Goal: Contribute content: Add original content to the website for others to see

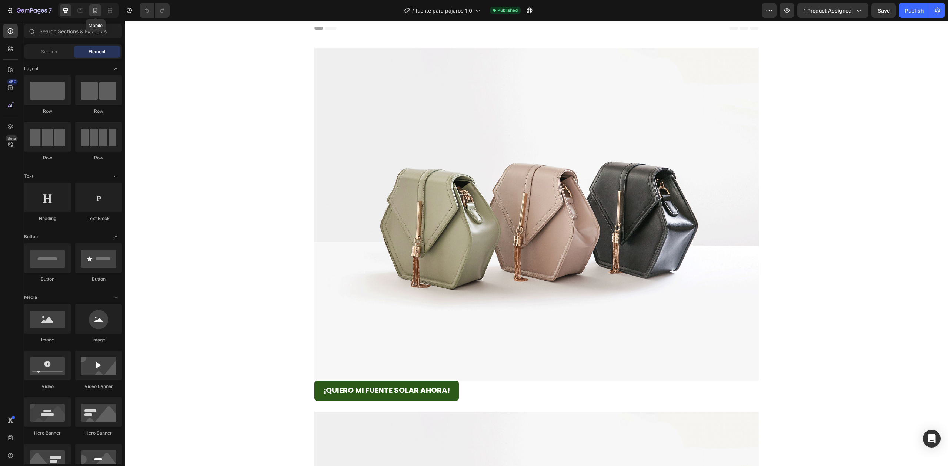
click at [92, 8] on icon at bounding box center [94, 10] width 7 height 7
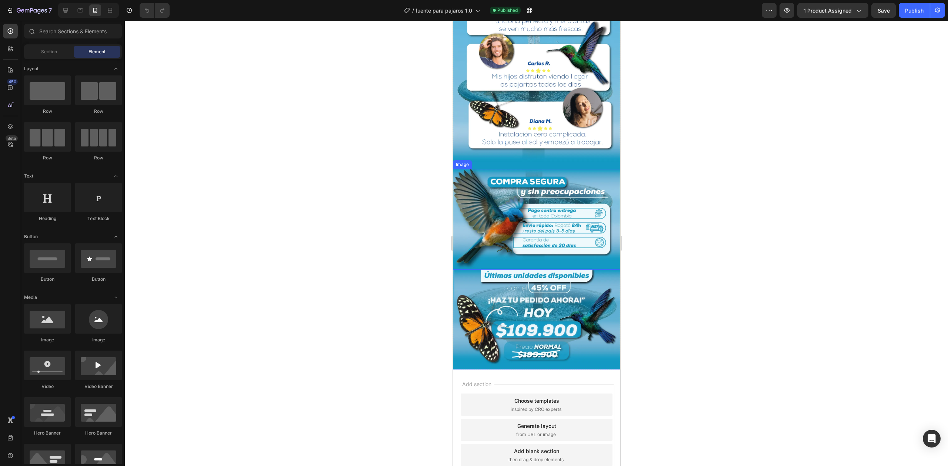
scroll to position [1151, 0]
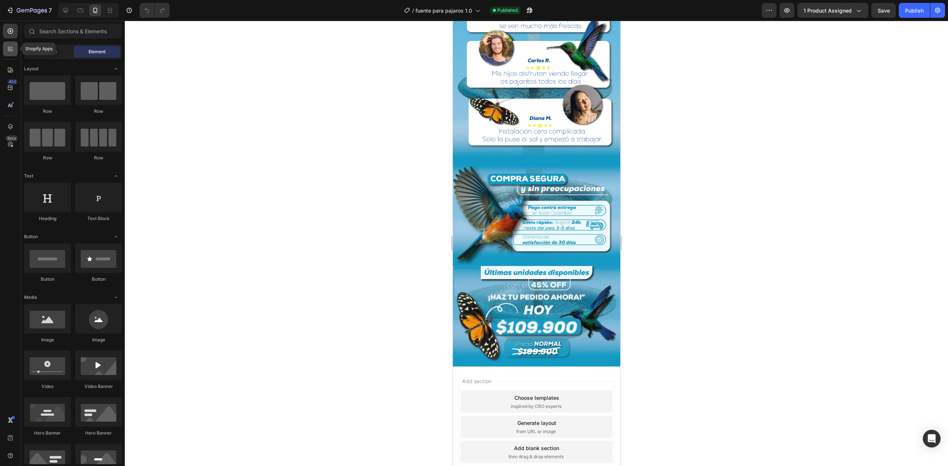
click at [9, 48] on icon at bounding box center [10, 48] width 7 height 7
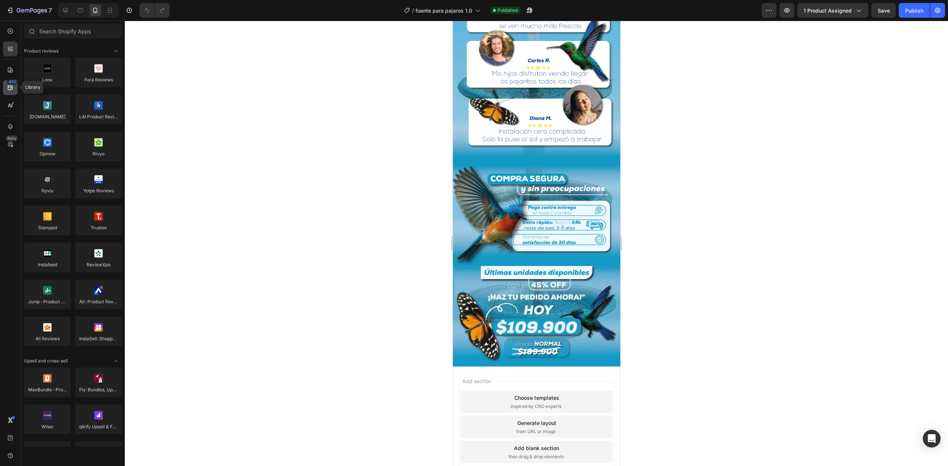
click at [8, 88] on icon at bounding box center [10, 87] width 7 height 7
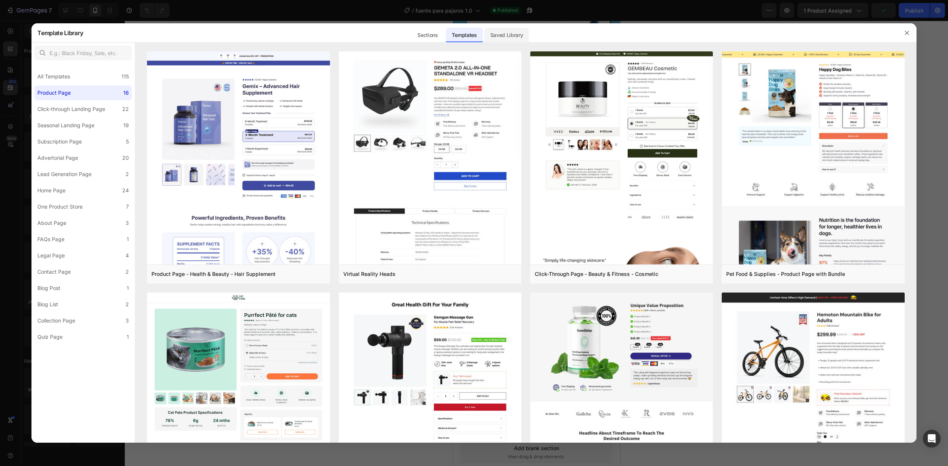
click at [503, 33] on div "Saved Library" at bounding box center [506, 35] width 45 height 15
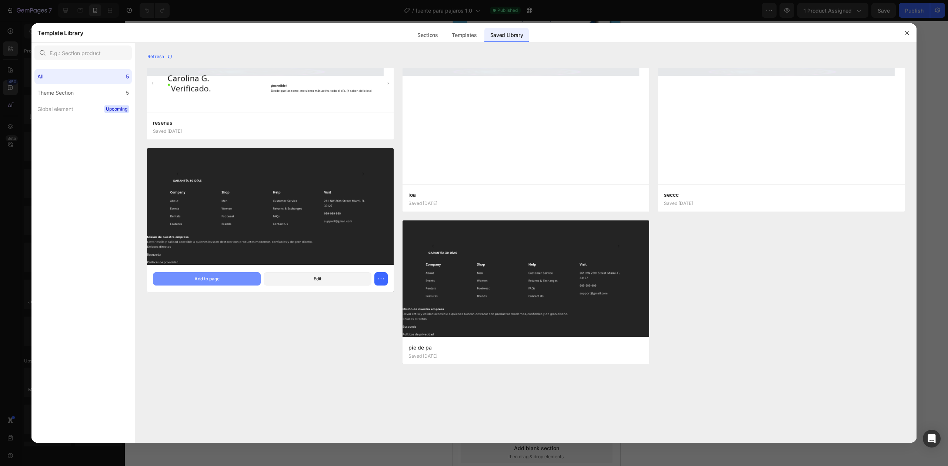
click at [233, 275] on button "Add to page" at bounding box center [207, 278] width 108 height 13
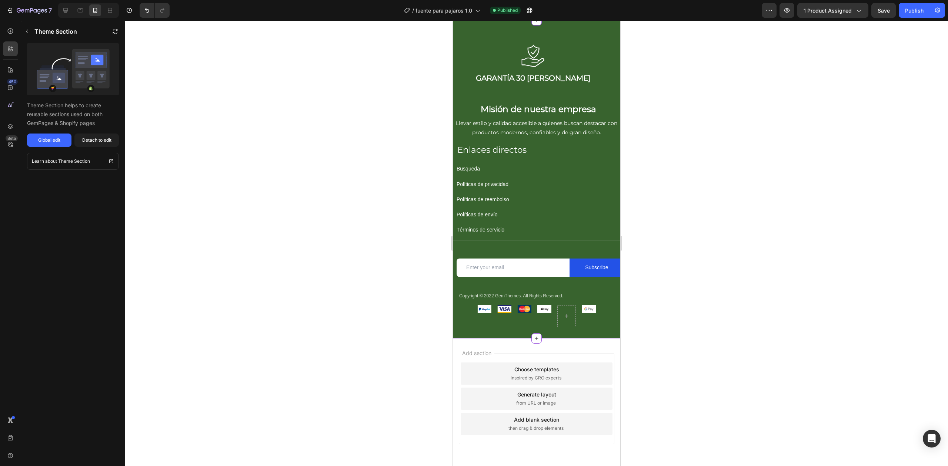
scroll to position [1210, 0]
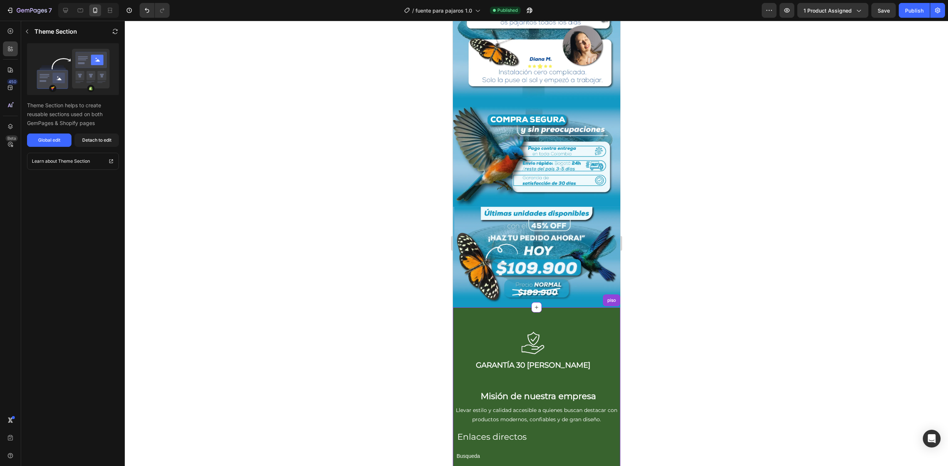
click at [592, 246] on img at bounding box center [535, 257] width 167 height 101
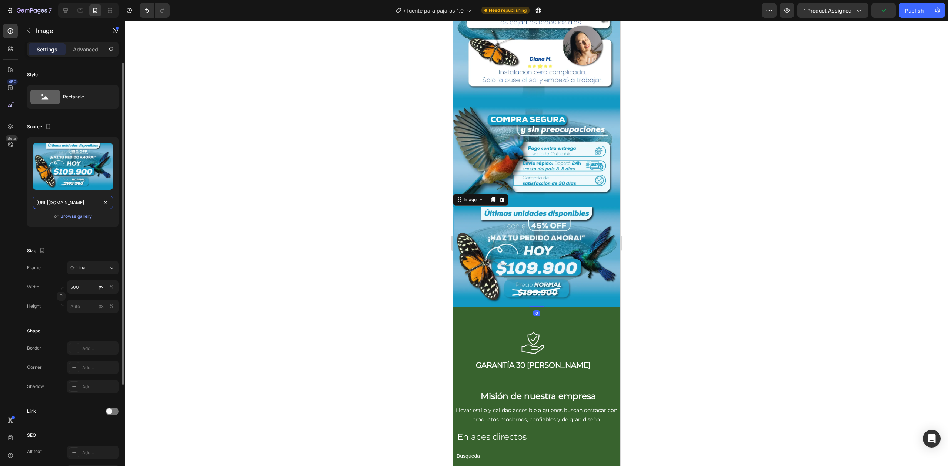
click at [67, 202] on input "[URL][DOMAIN_NAME]" at bounding box center [73, 202] width 80 height 13
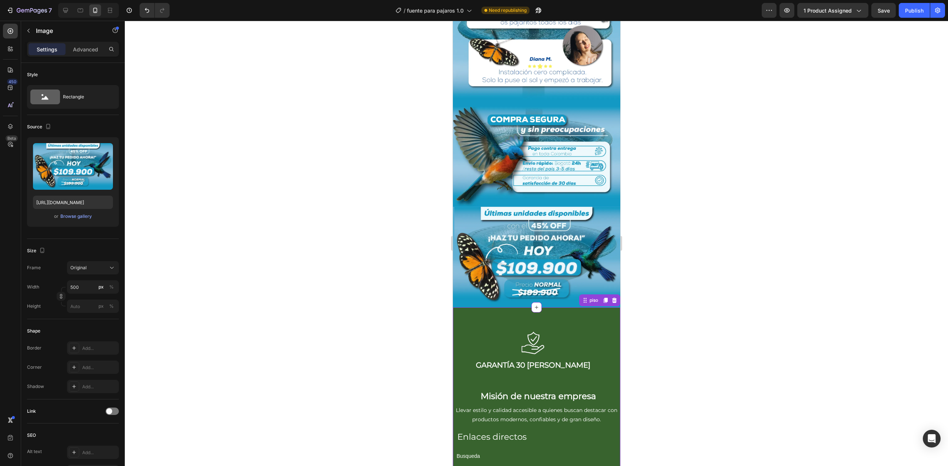
click at [499, 322] on div "Image GARANTÍA 30 [PERSON_NAME] Text Block Row" at bounding box center [532, 355] width 149 height 66
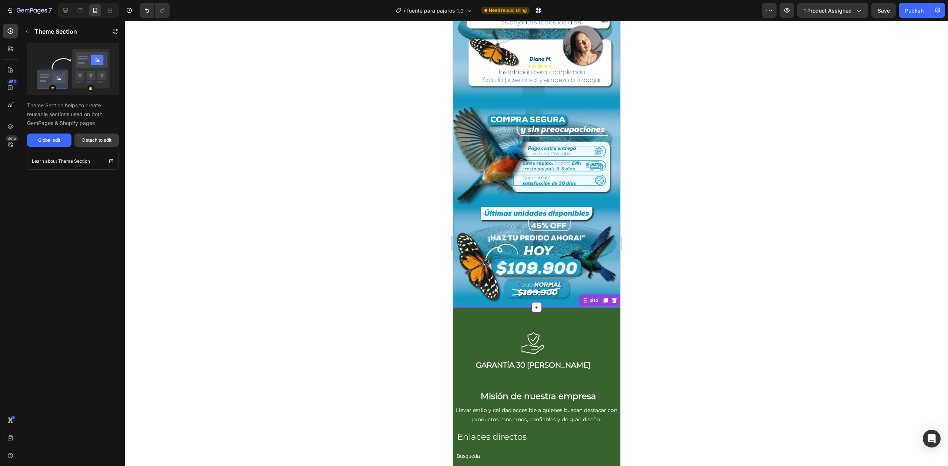
click at [85, 137] on div "Detach to edit" at bounding box center [96, 140] width 29 height 7
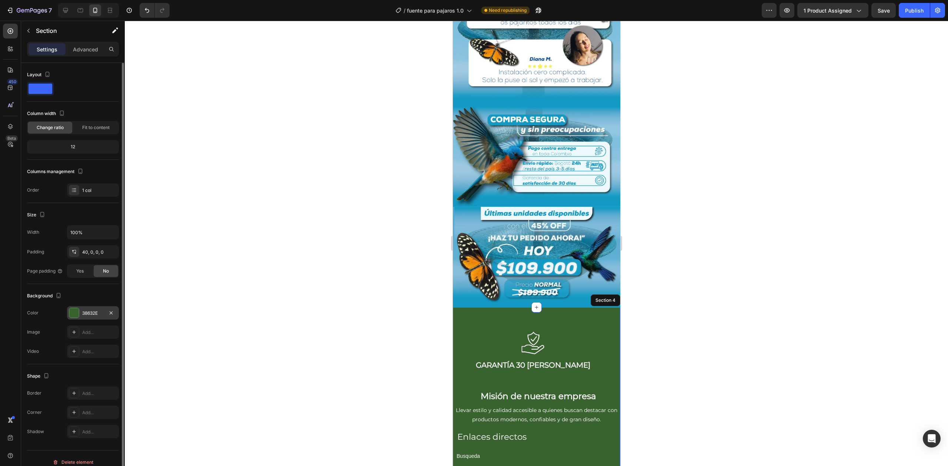
click at [93, 316] on div "38632E" at bounding box center [92, 313] width 21 height 7
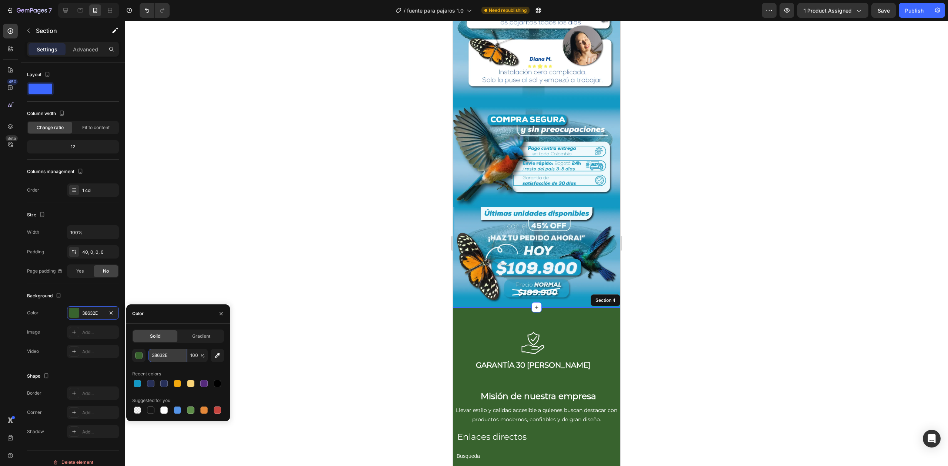
click at [176, 351] on input "38632E" at bounding box center [167, 355] width 39 height 13
paste input "1399c4"
type input "1399c4"
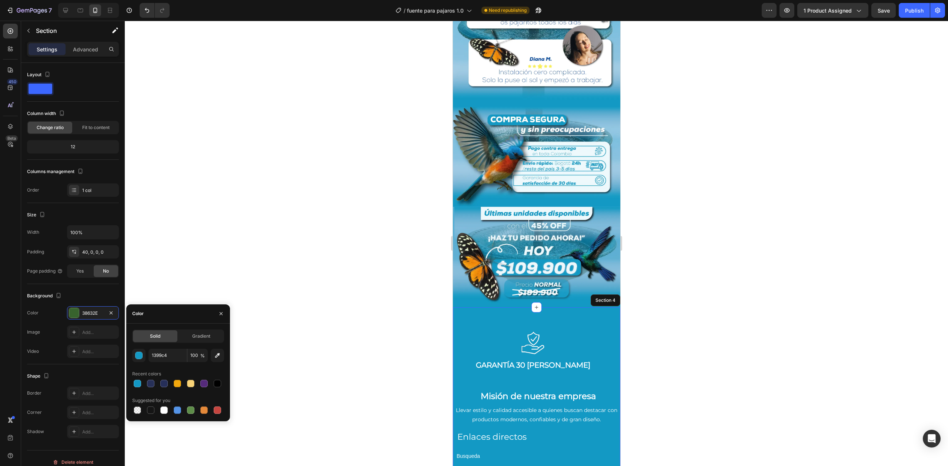
click at [679, 282] on div at bounding box center [536, 244] width 823 height 446
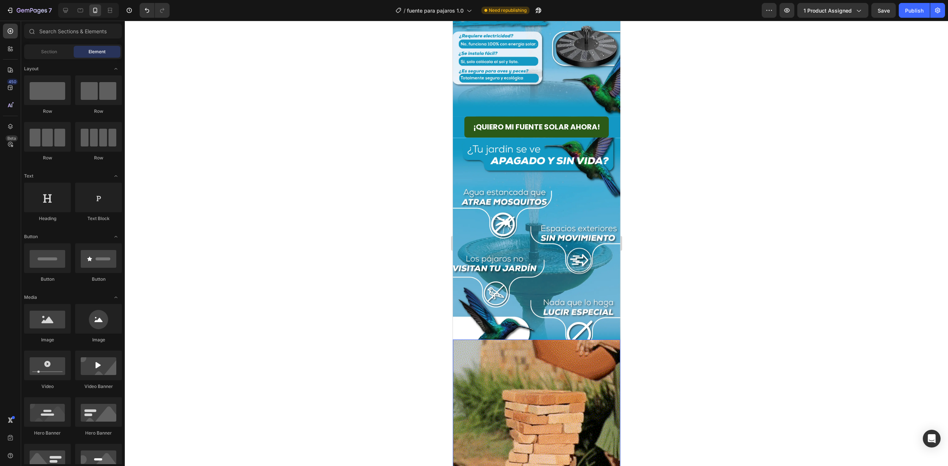
scroll to position [0, 0]
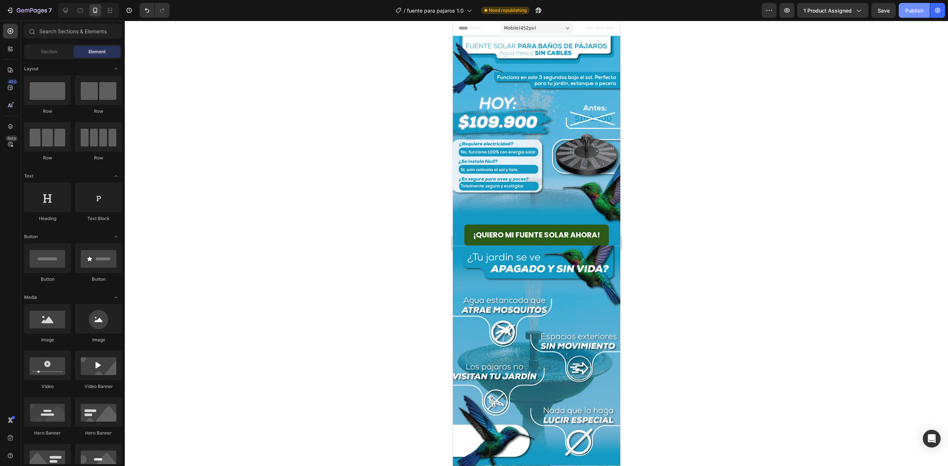
click at [923, 7] on div "Publish" at bounding box center [914, 11] width 19 height 8
click at [911, 17] on button "Publish" at bounding box center [913, 10] width 31 height 15
click at [915, 11] on div "Publish" at bounding box center [914, 11] width 19 height 8
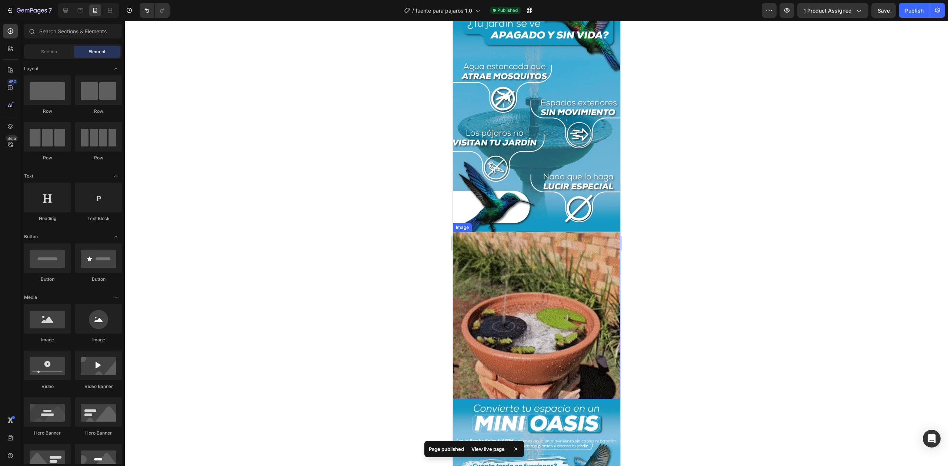
scroll to position [247, 0]
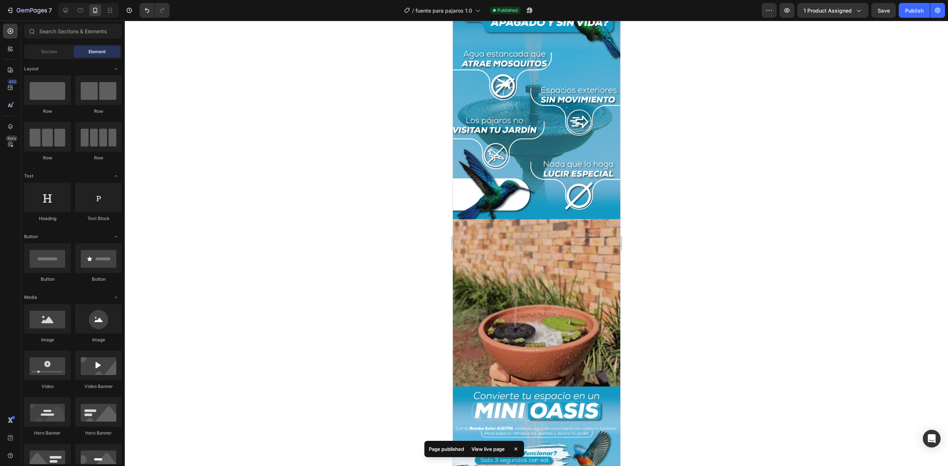
click at [908, 19] on div "7 Version history / fuente para pajaros 1.0 Published Preview 1 product assigne…" at bounding box center [474, 10] width 948 height 21
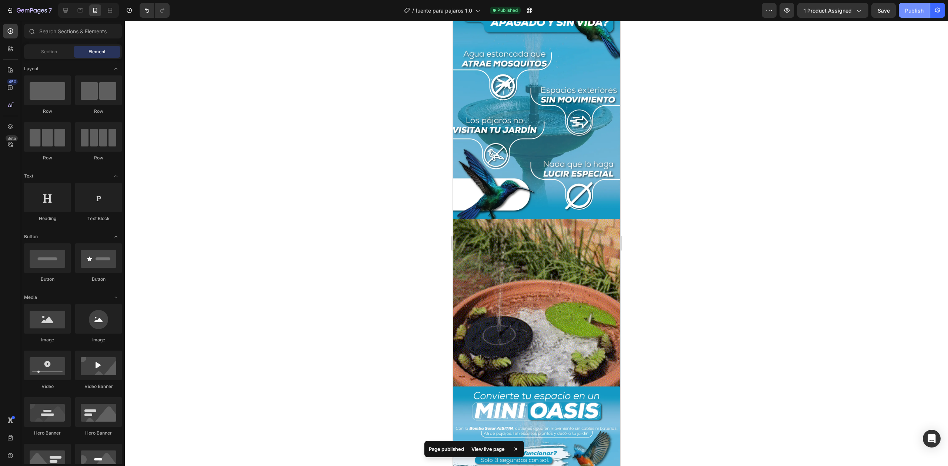
click at [920, 13] on div "Publish" at bounding box center [914, 11] width 19 height 8
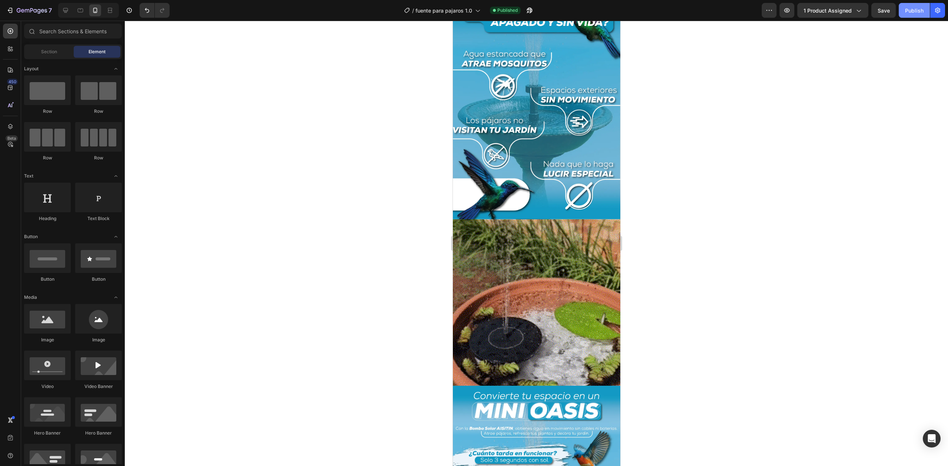
click at [909, 14] on div "Publish" at bounding box center [914, 11] width 19 height 8
